Goal: Information Seeking & Learning: Learn about a topic

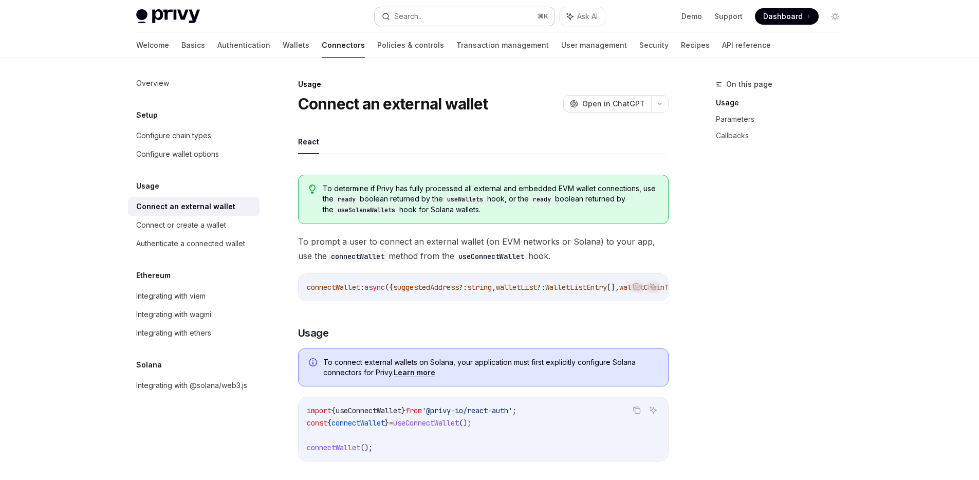
click at [433, 15] on button "Search... ⌘ K" at bounding box center [465, 16] width 180 height 18
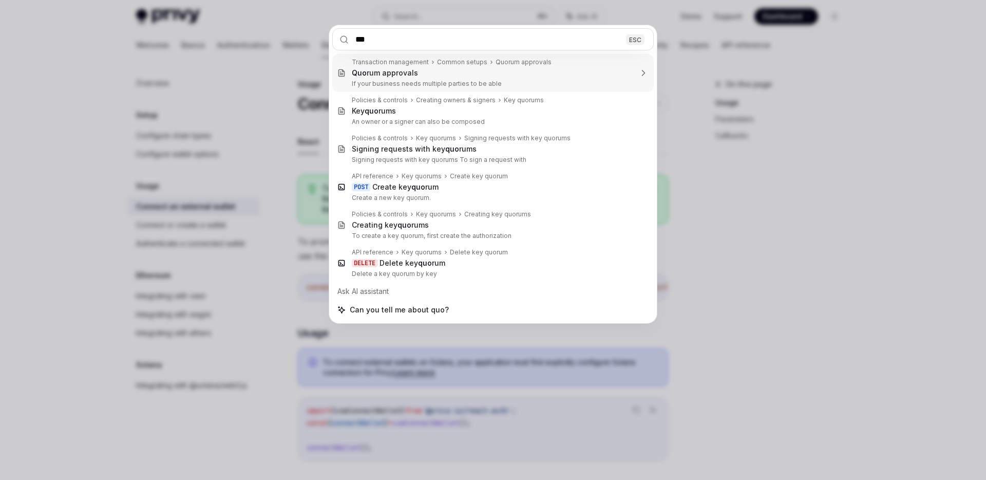
type input "****"
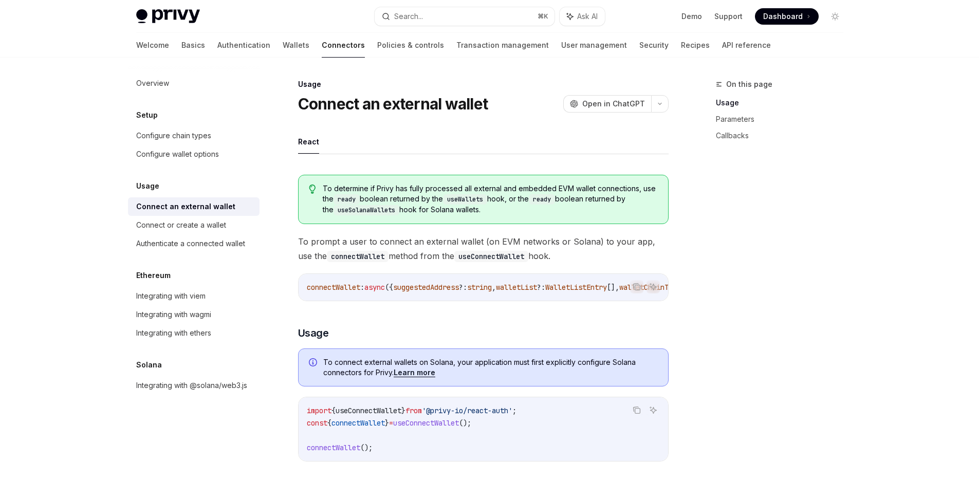
scroll to position [19, 0]
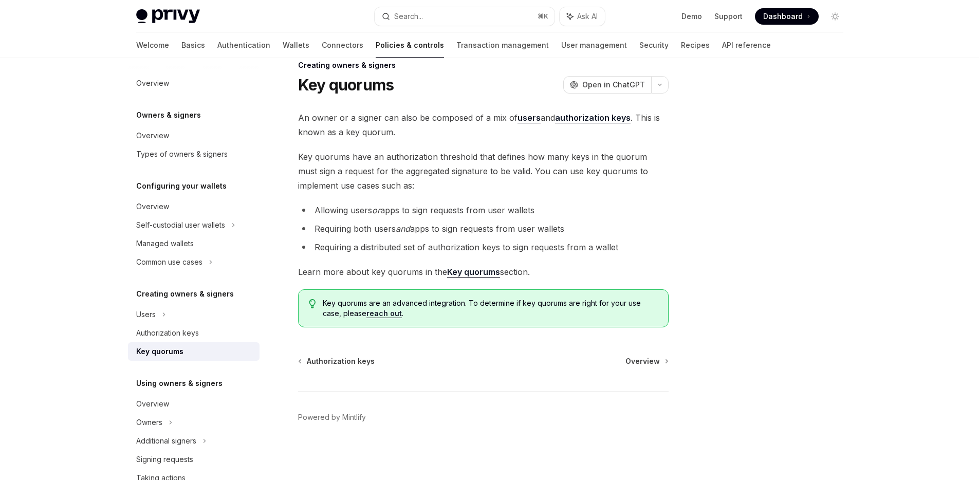
click at [589, 120] on link "authorization keys" at bounding box center [593, 118] width 76 height 11
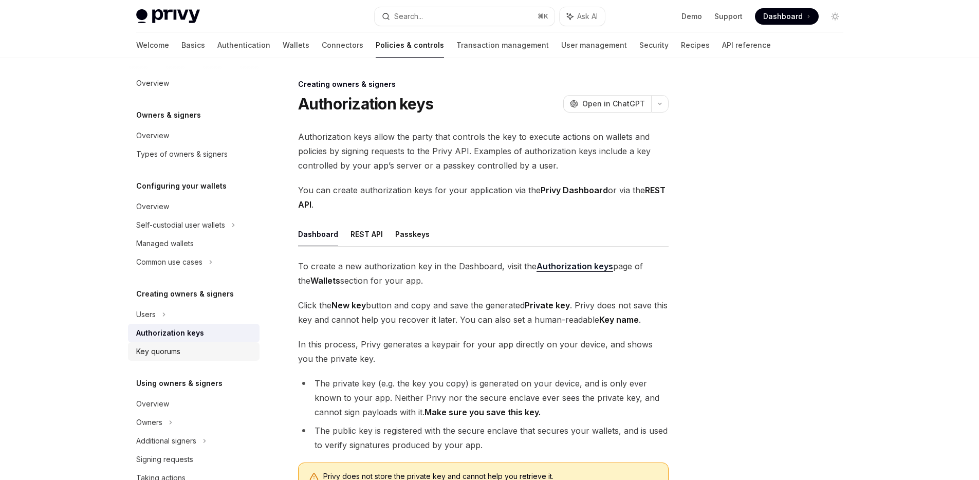
click at [162, 353] on div "Key quorums" at bounding box center [158, 351] width 44 height 12
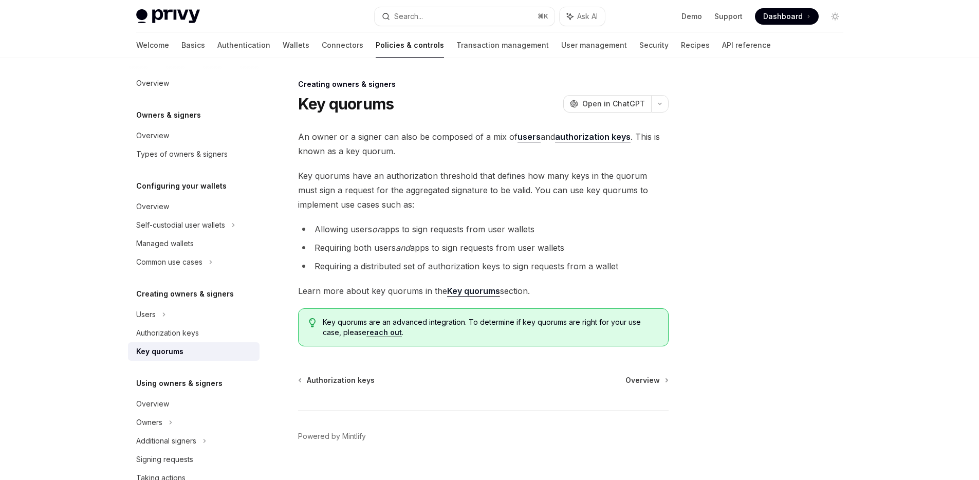
click at [462, 294] on strong "Key quorums" at bounding box center [473, 291] width 53 height 10
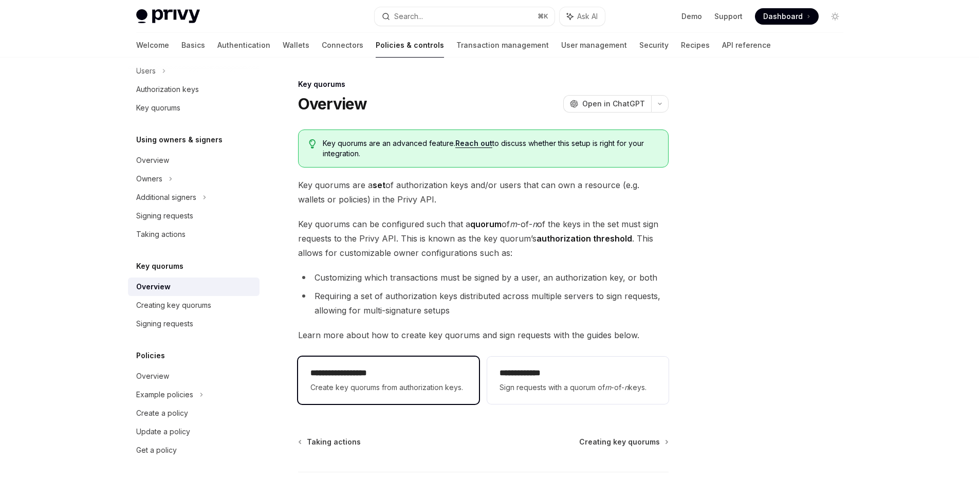
click at [388, 371] on h2 "**********" at bounding box center [388, 373] width 156 height 12
type textarea "*"
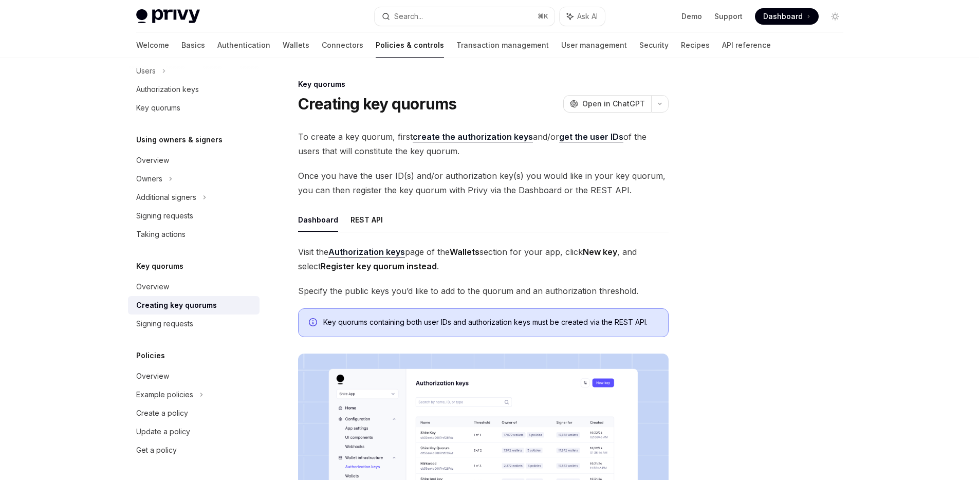
scroll to position [307, 0]
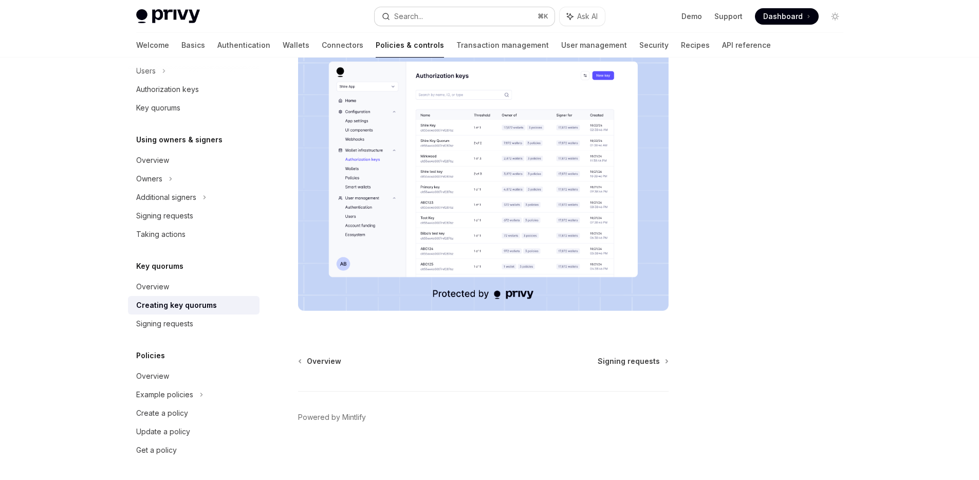
click at [468, 16] on button "Search... ⌘ K" at bounding box center [465, 16] width 180 height 18
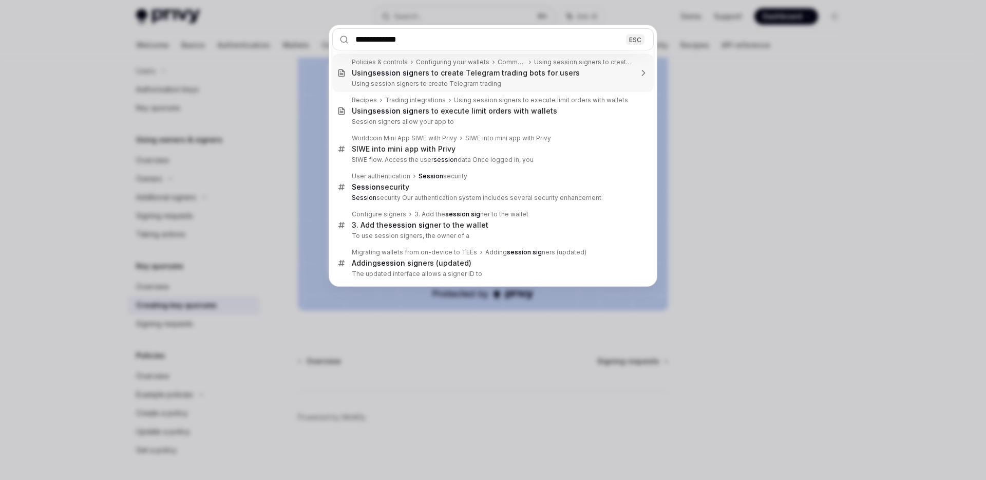
type input "**********"
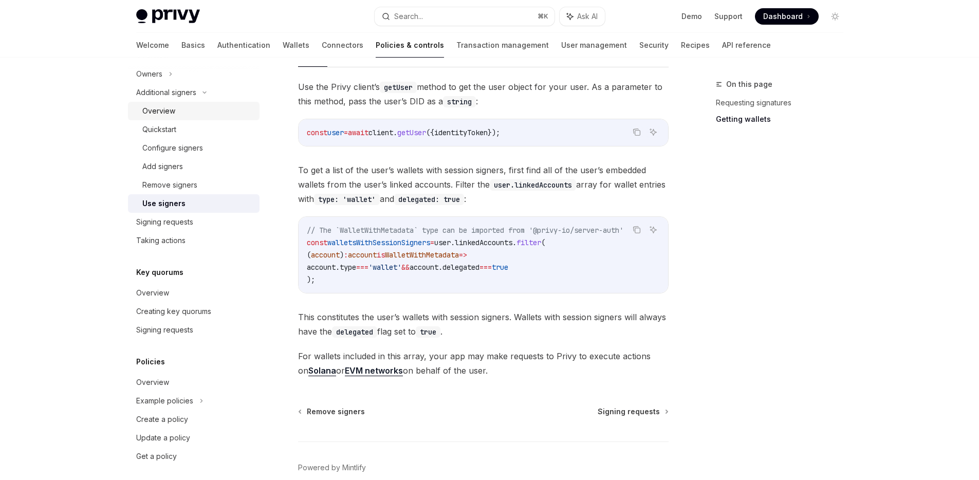
scroll to position [355, 0]
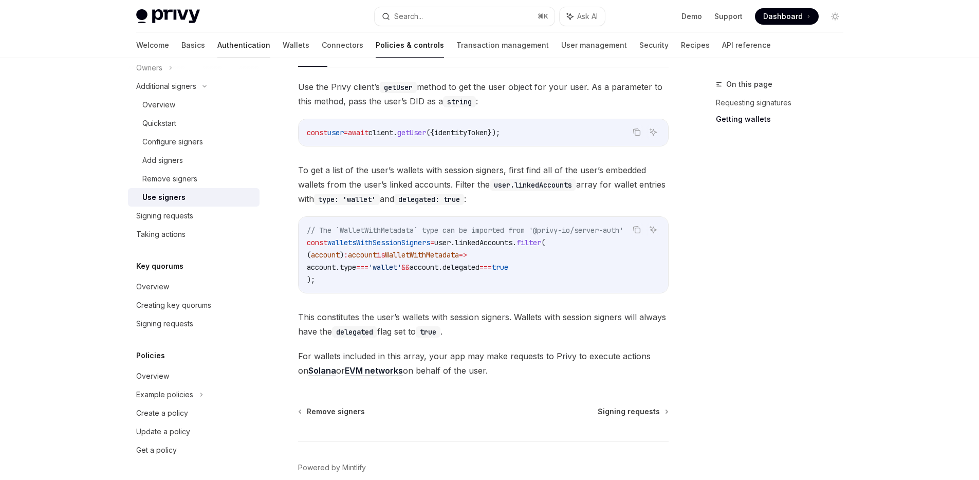
click at [217, 45] on link "Authentication" at bounding box center [243, 45] width 53 height 25
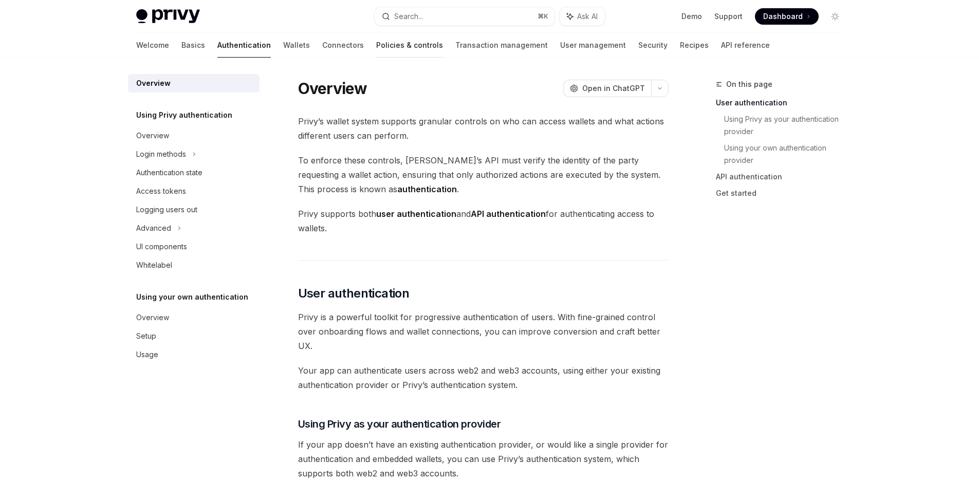
click at [376, 48] on link "Policies & controls" at bounding box center [409, 45] width 67 height 25
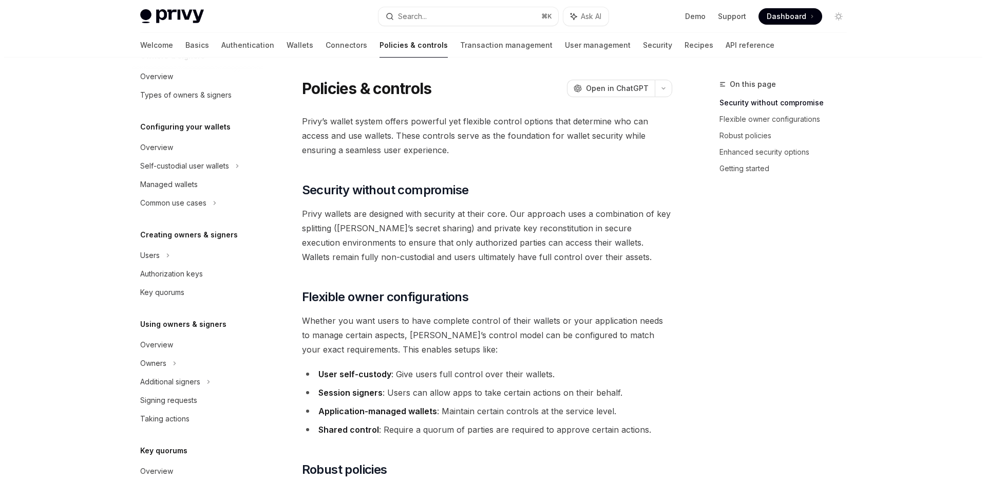
scroll to position [50, 0]
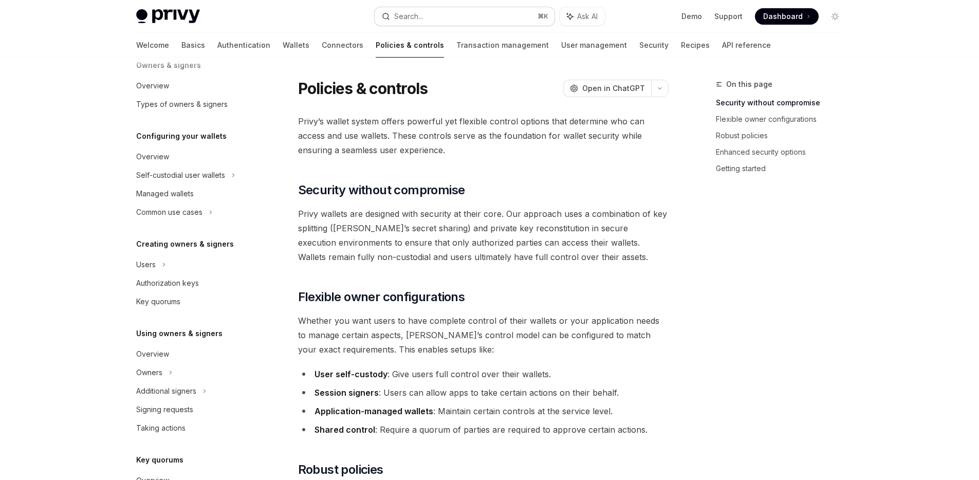
click at [448, 11] on button "Search... ⌘ K" at bounding box center [465, 16] width 180 height 18
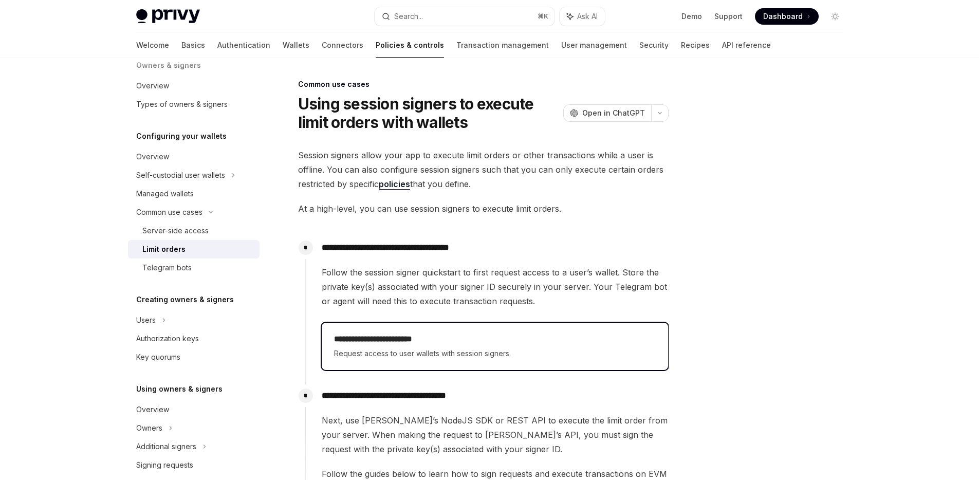
click at [434, 346] on div "**********" at bounding box center [495, 346] width 322 height 27
type textarea "*"
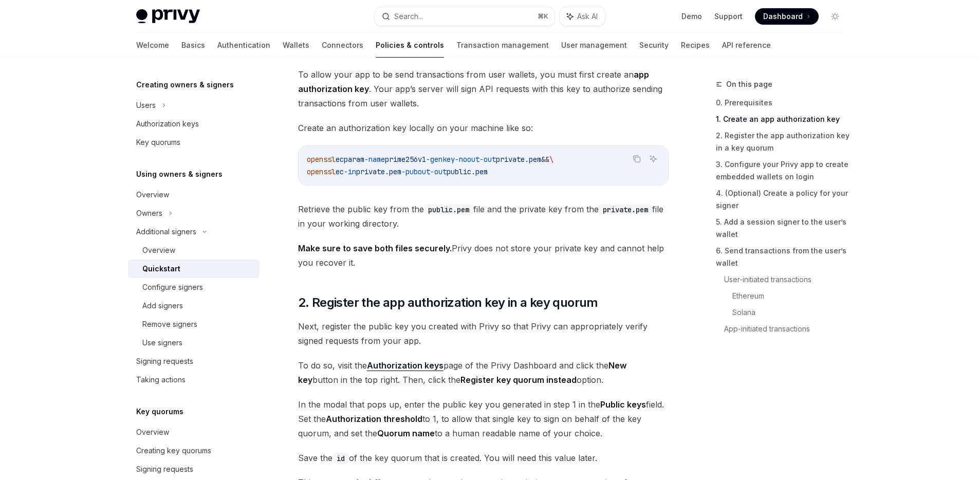
scroll to position [470, 0]
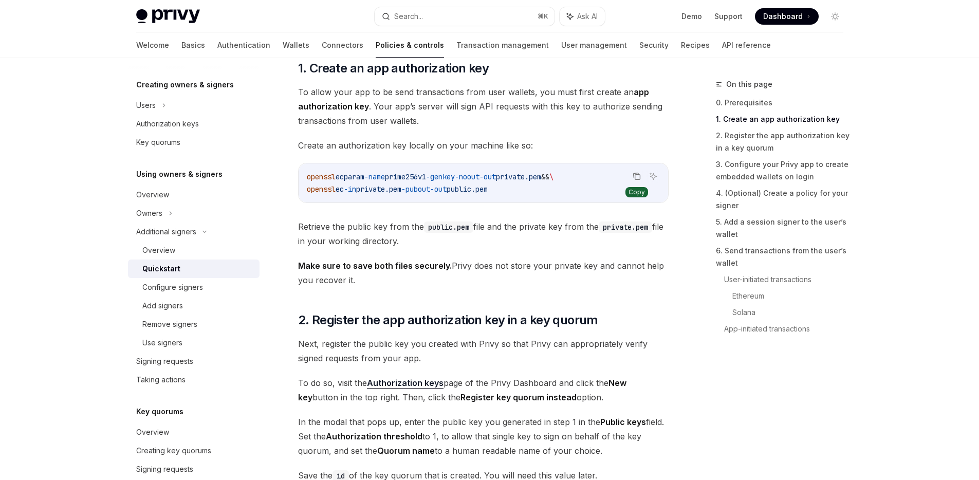
click at [632, 175] on icon "Copy the contents from the code block" at bounding box center [636, 176] width 8 height 8
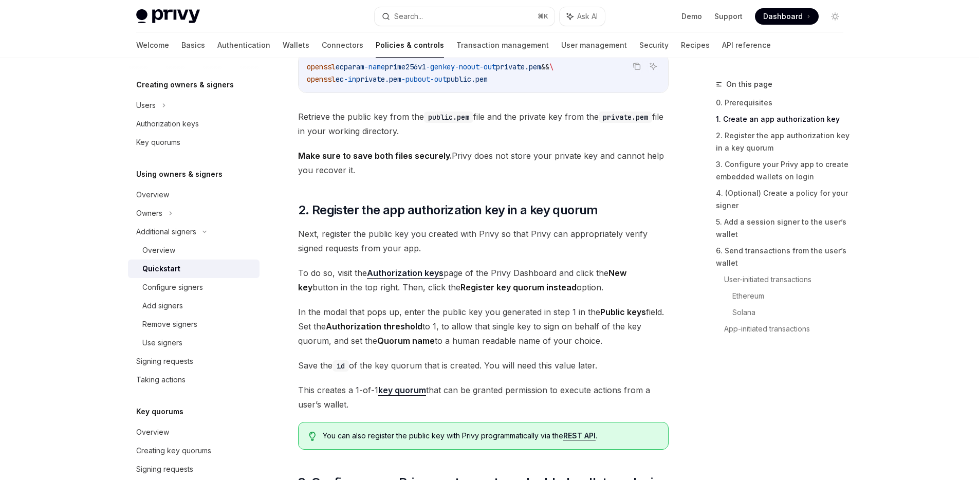
scroll to position [579, 0]
